Goal: Task Accomplishment & Management: Use online tool/utility

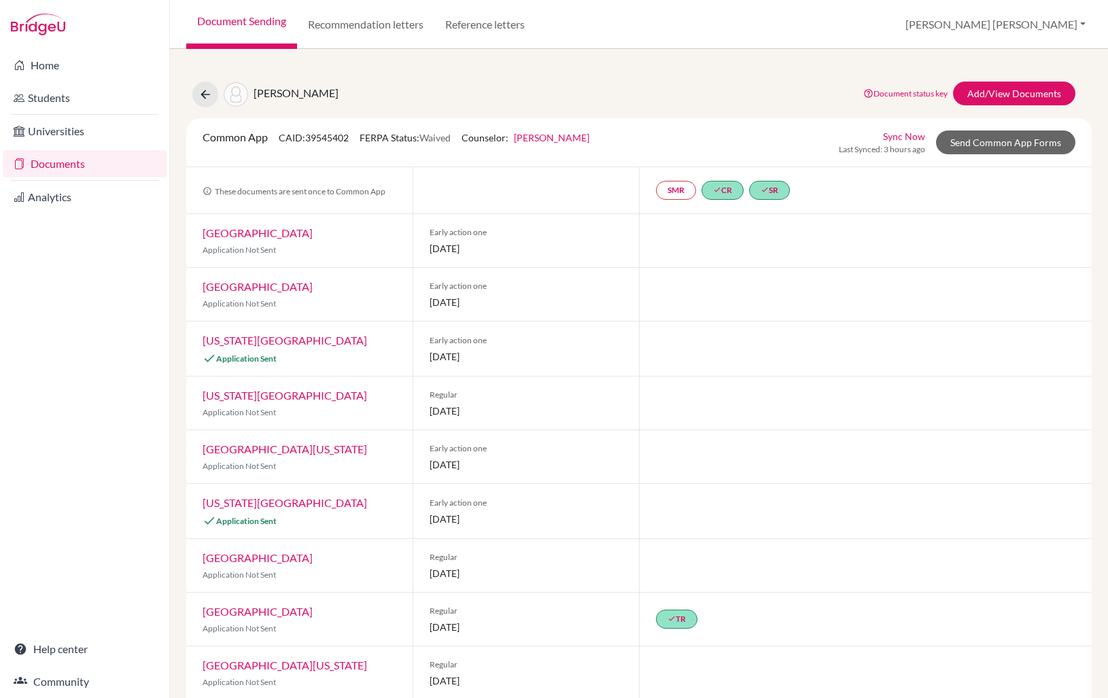
click at [252, 26] on link "Document Sending" at bounding box center [241, 24] width 111 height 49
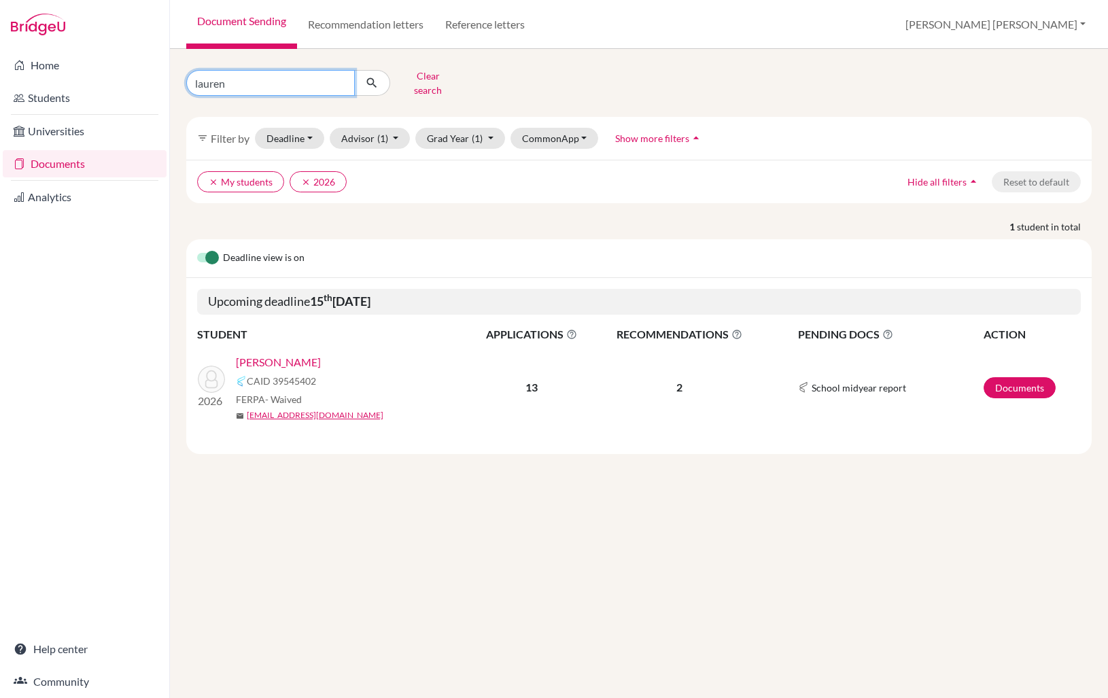
click at [240, 81] on input "lauren" at bounding box center [270, 83] width 169 height 26
type input "lawrence"
click at [379, 76] on button "submit" at bounding box center [372, 83] width 36 height 26
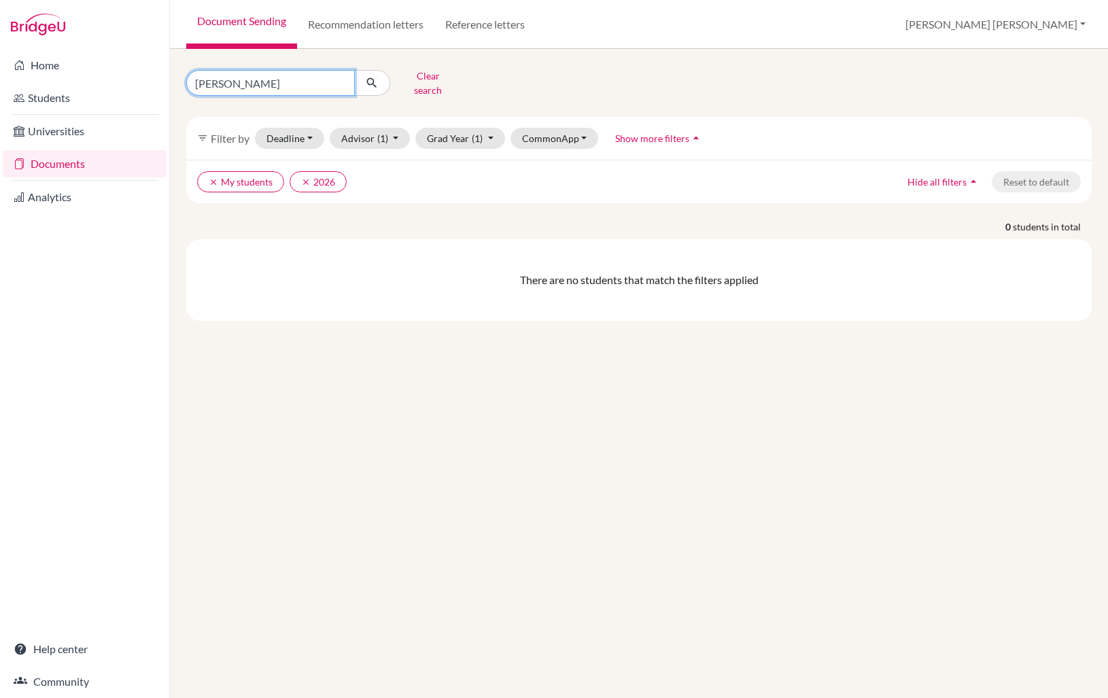
click at [258, 79] on input "lawrence" at bounding box center [270, 83] width 169 height 26
type input "l"
type input "xiaolin"
click button "submit" at bounding box center [372, 83] width 36 height 26
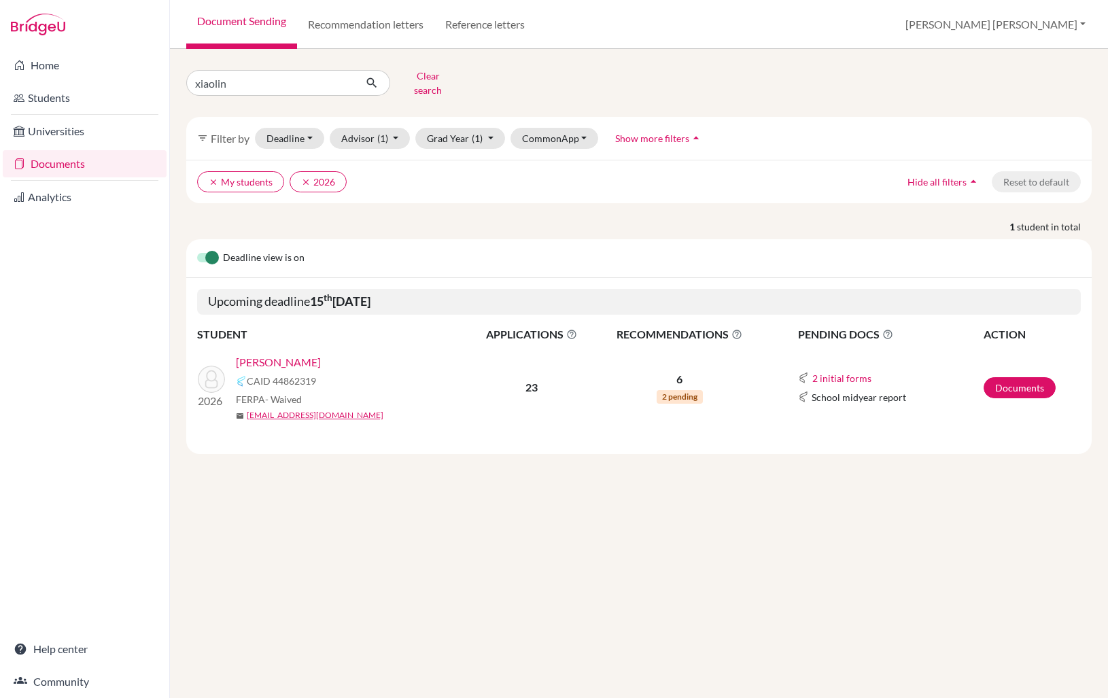
click at [267, 354] on link "[PERSON_NAME]" at bounding box center [278, 362] width 85 height 16
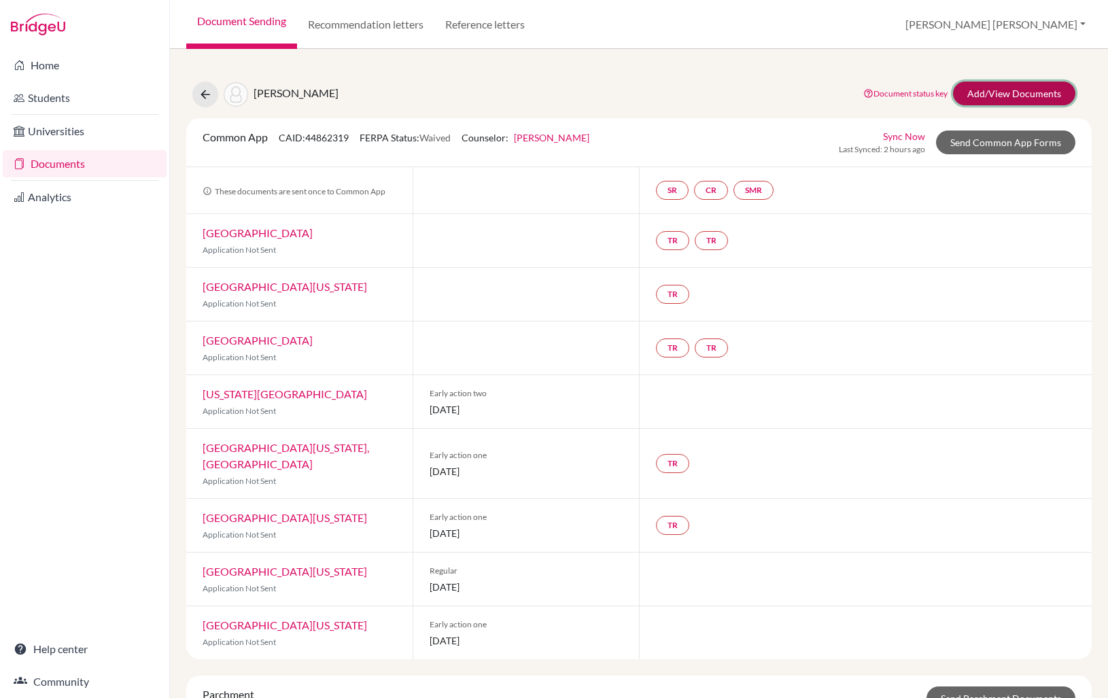
click at [1005, 97] on link "Add/View Documents" at bounding box center [1014, 94] width 122 height 24
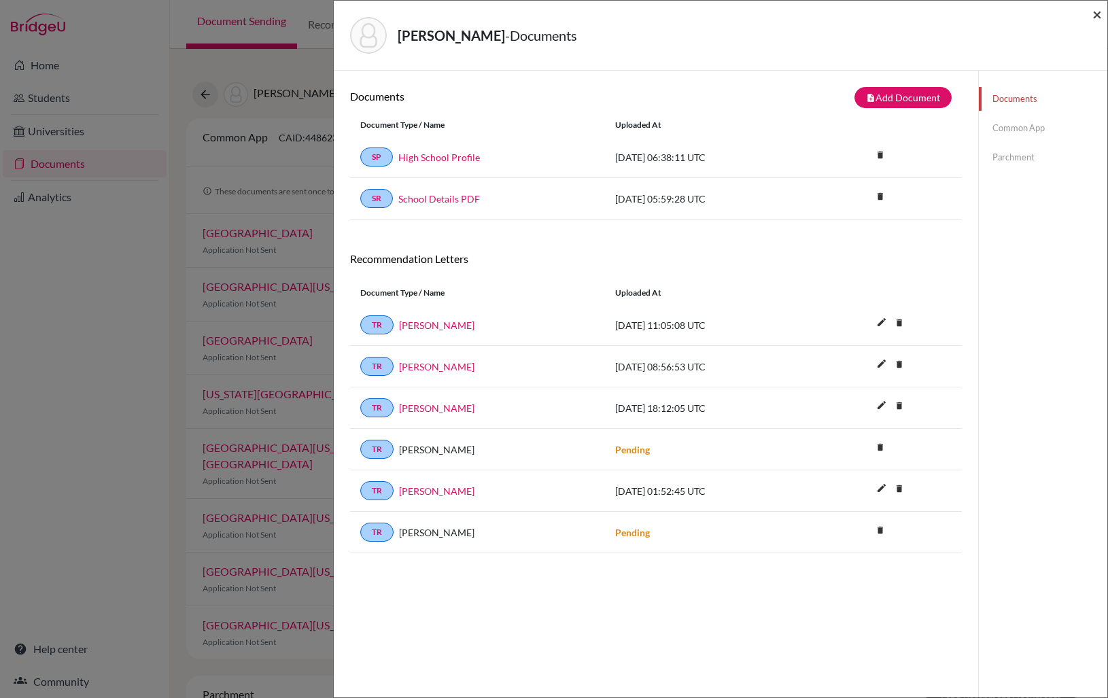
click at [1099, 17] on span "×" at bounding box center [1097, 14] width 10 height 20
